Goal: Task Accomplishment & Management: Use online tool/utility

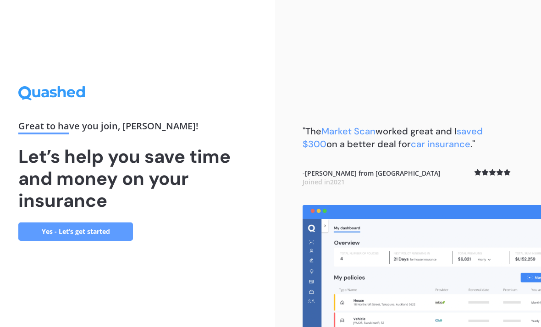
click at [53, 241] on link "Yes - Let’s get started" at bounding box center [75, 231] width 115 height 18
